Goal: Navigation & Orientation: Go to known website

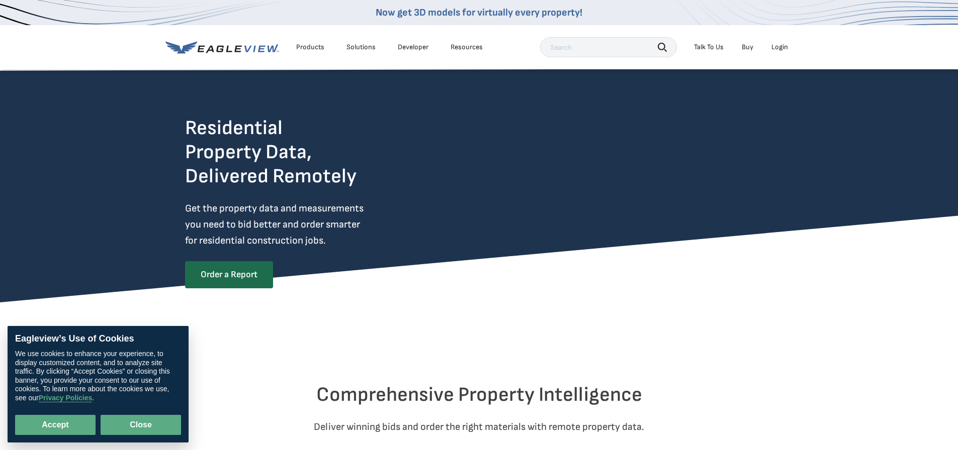
click at [159, 428] on button "Close" at bounding box center [141, 425] width 80 height 20
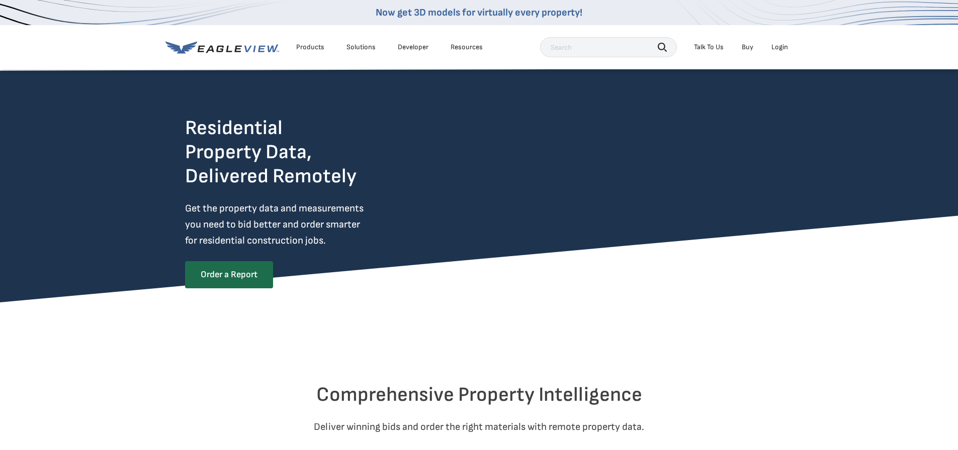
click at [784, 49] on div "Login" at bounding box center [779, 47] width 17 height 9
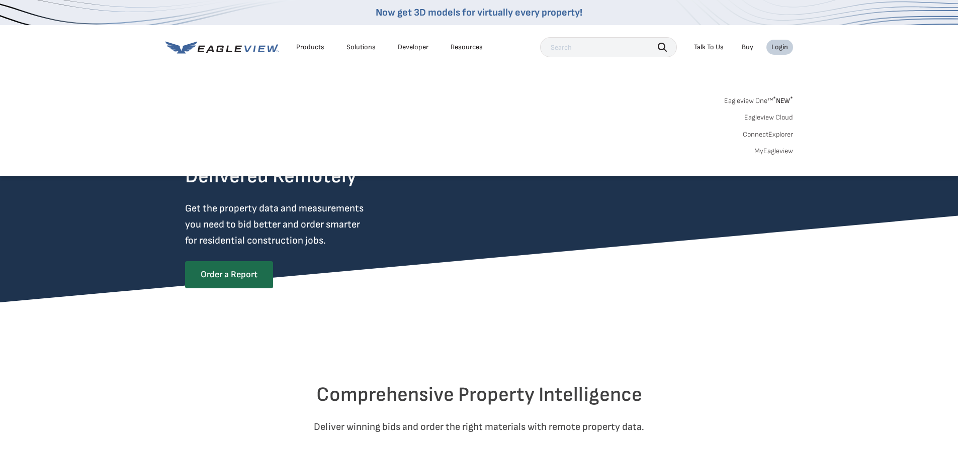
click at [765, 101] on link "Eagleview One™ * NEW *" at bounding box center [758, 100] width 69 height 12
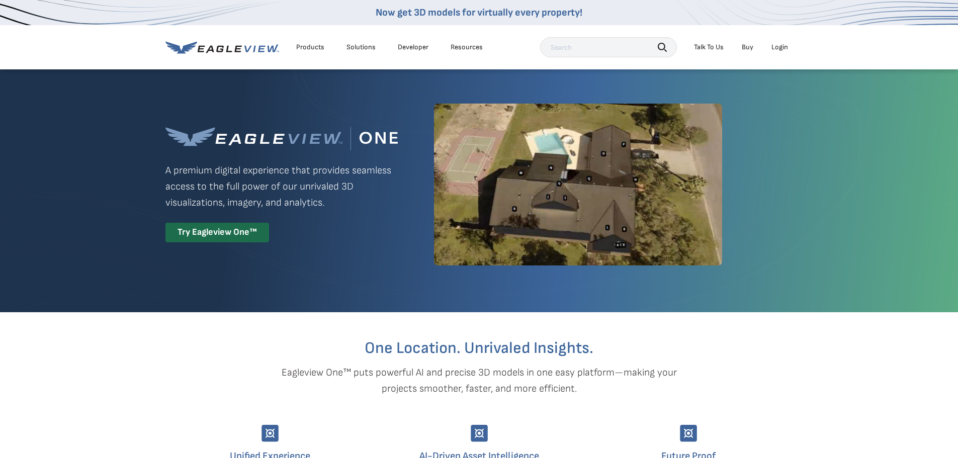
click at [774, 47] on div "Login" at bounding box center [779, 47] width 17 height 9
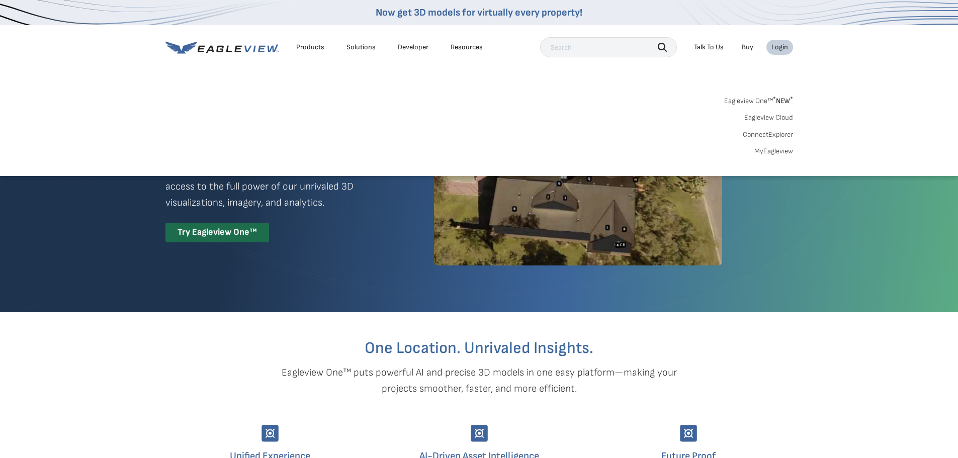
click at [765, 151] on link "MyEagleview" at bounding box center [773, 151] width 39 height 9
